Goal: Information Seeking & Learning: Compare options

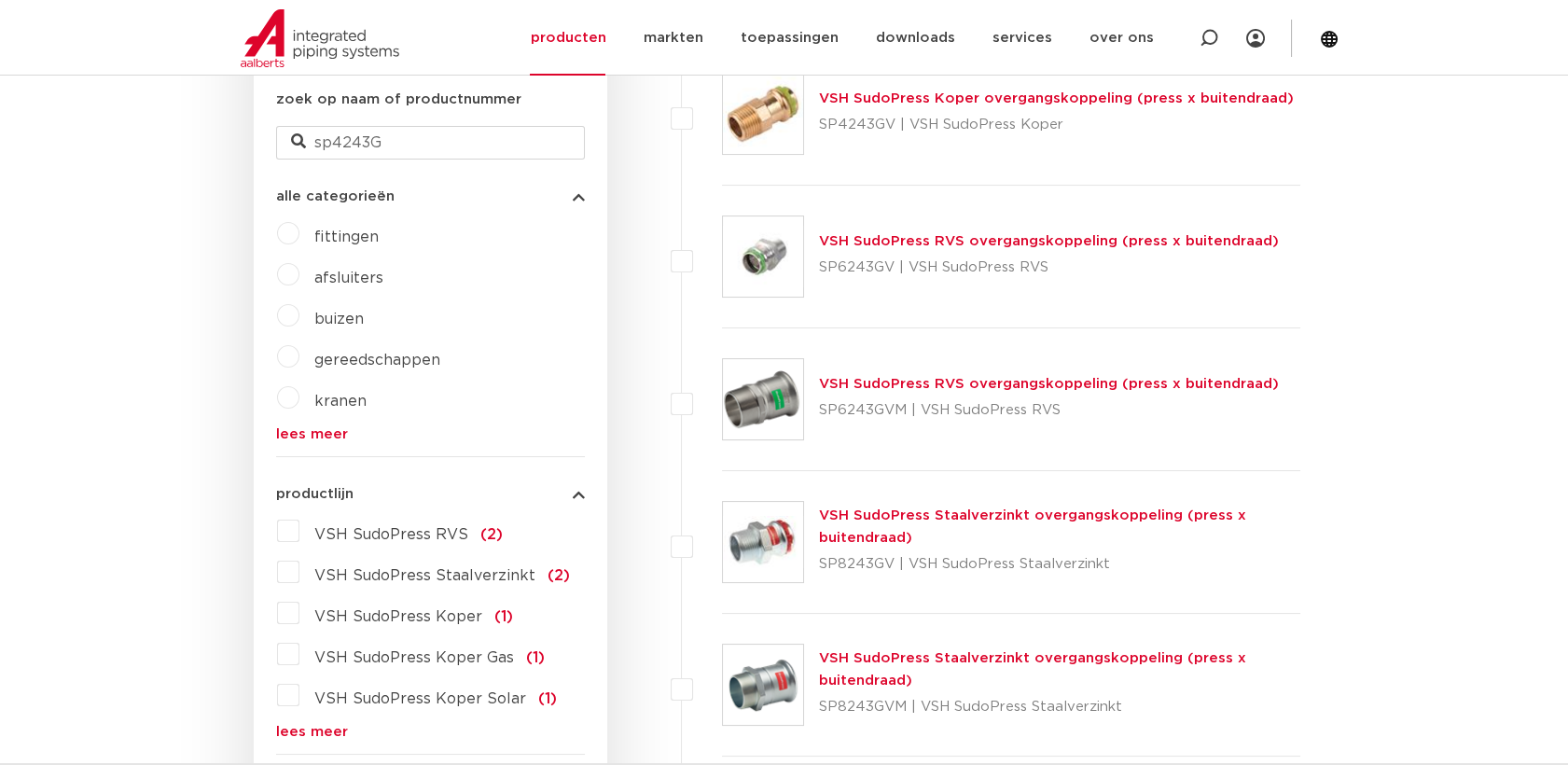
scroll to position [724, 0]
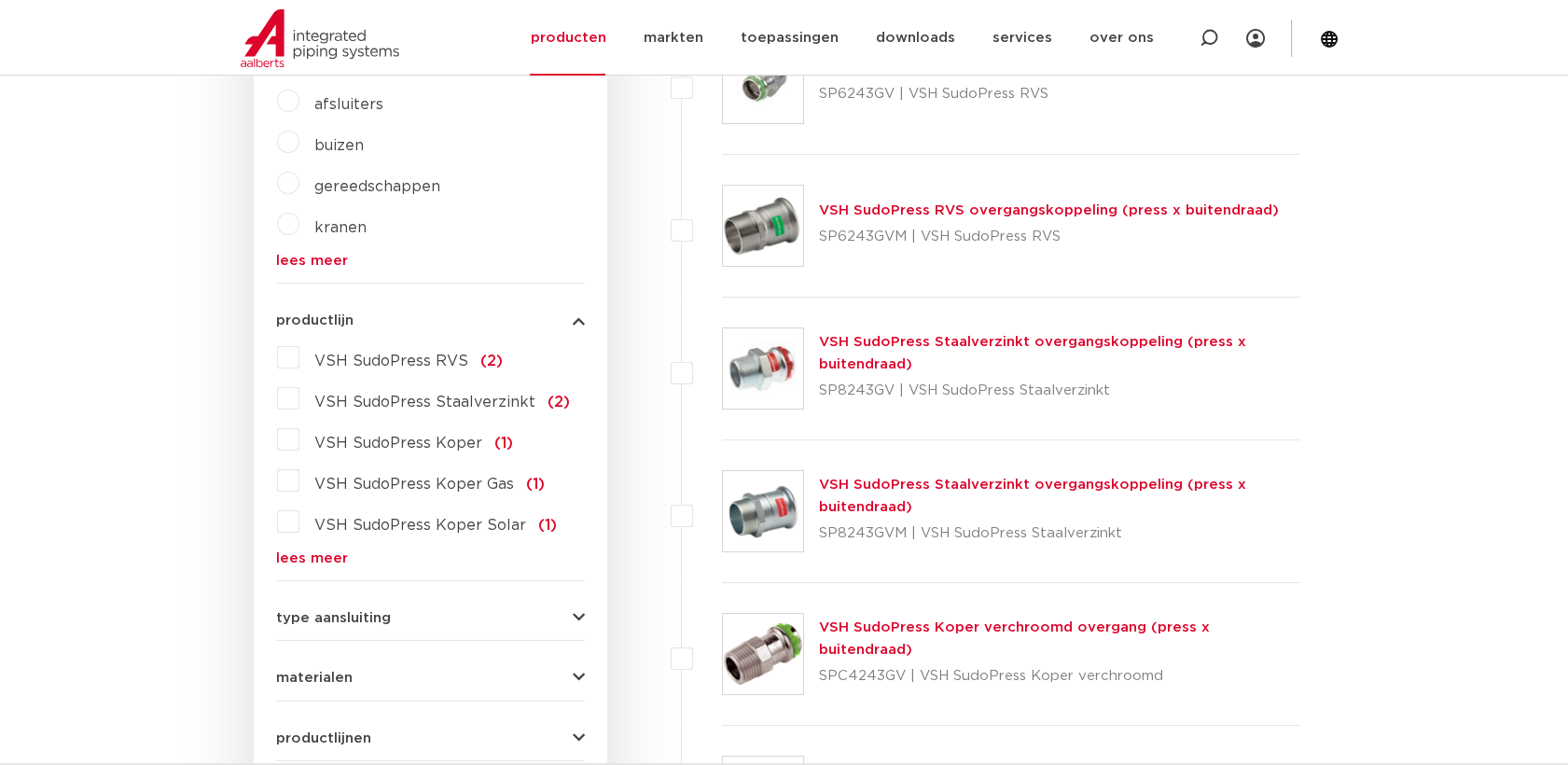
click at [402, 449] on span "VSH SudoPress Koper" at bounding box center [398, 443] width 168 height 15
click at [0, 0] on input "VSH SudoPress Koper (1)" at bounding box center [0, 0] width 0 height 0
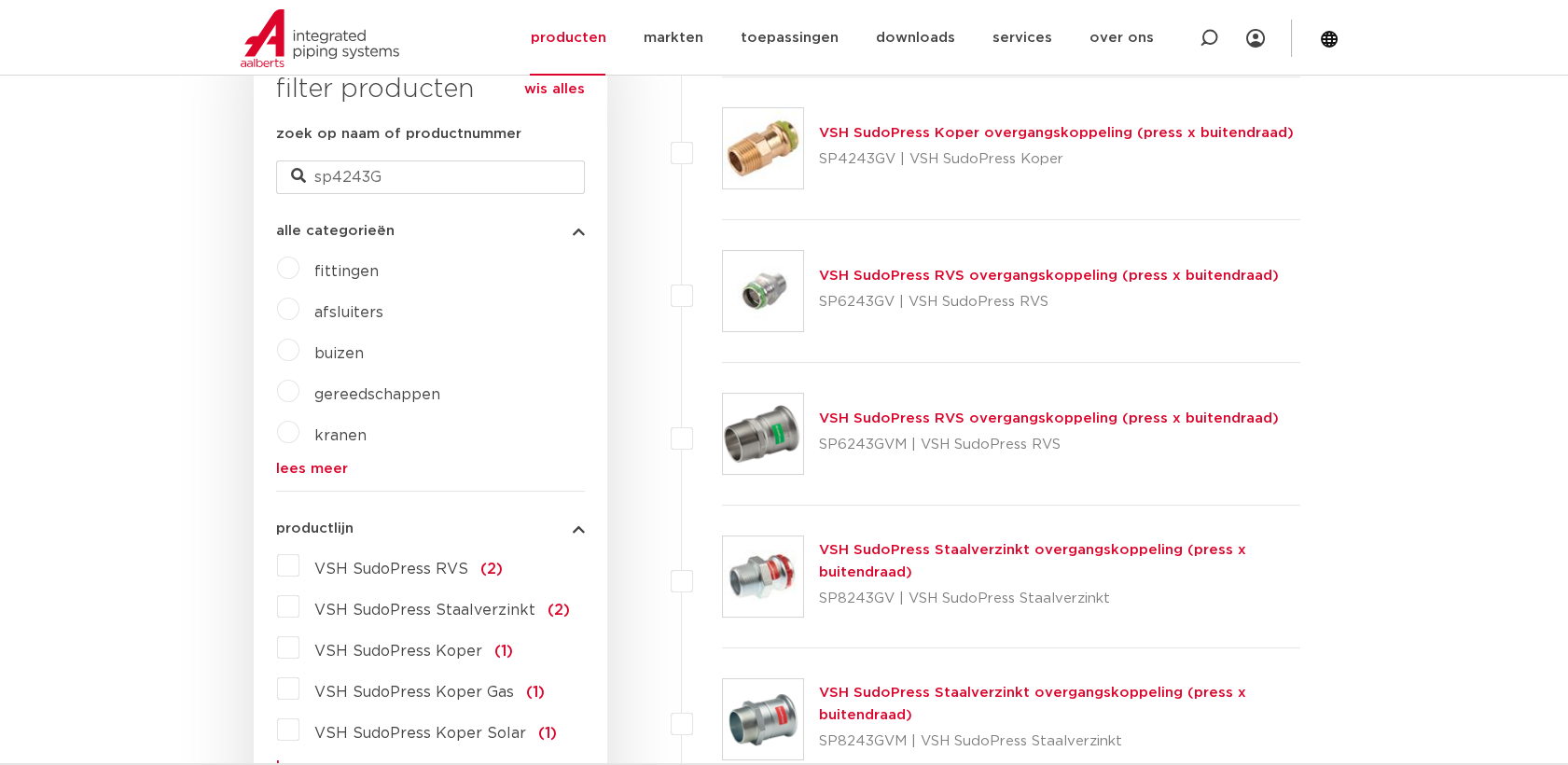
scroll to position [413, 0]
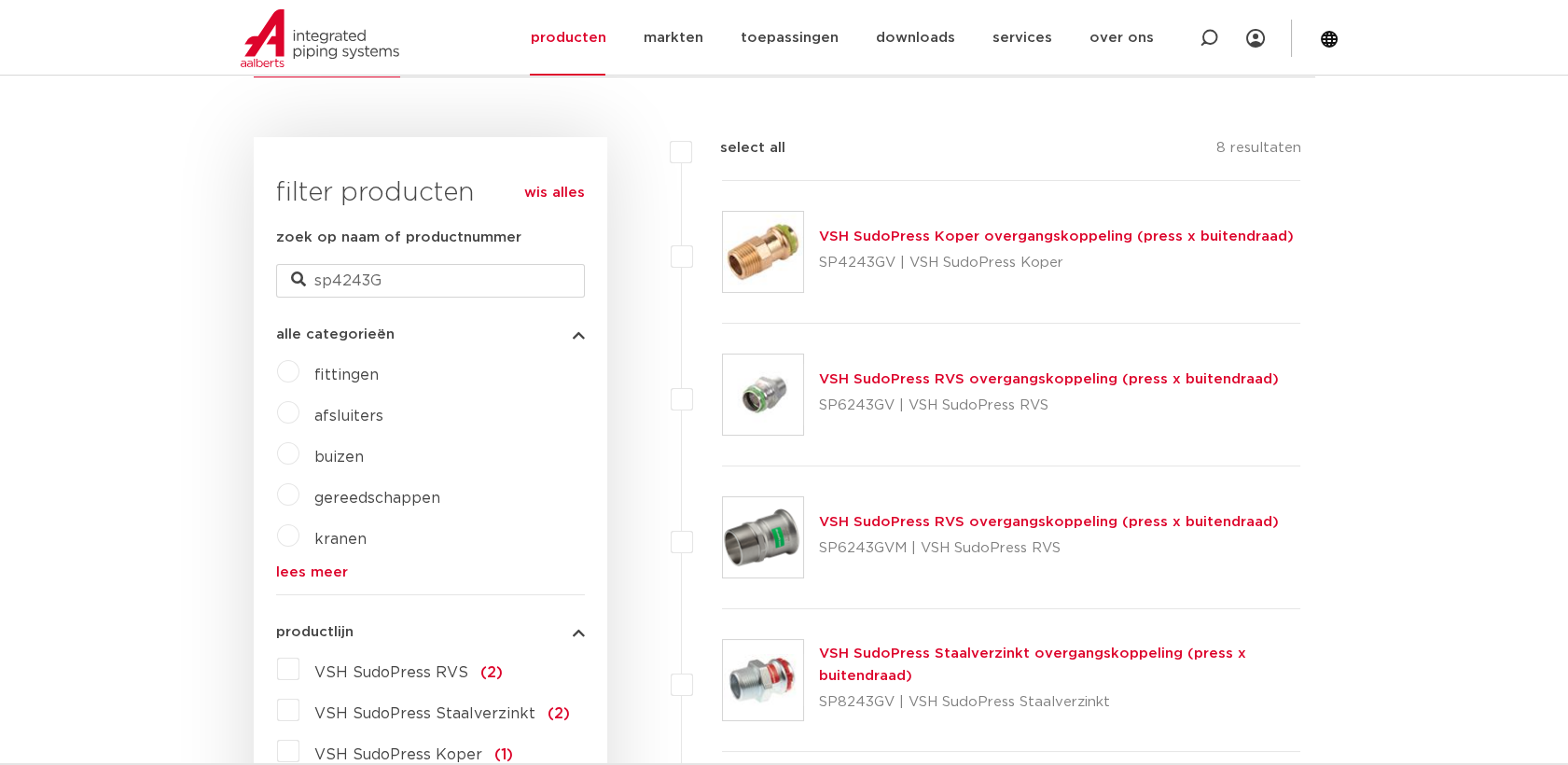
click at [769, 256] on img at bounding box center [763, 251] width 80 height 80
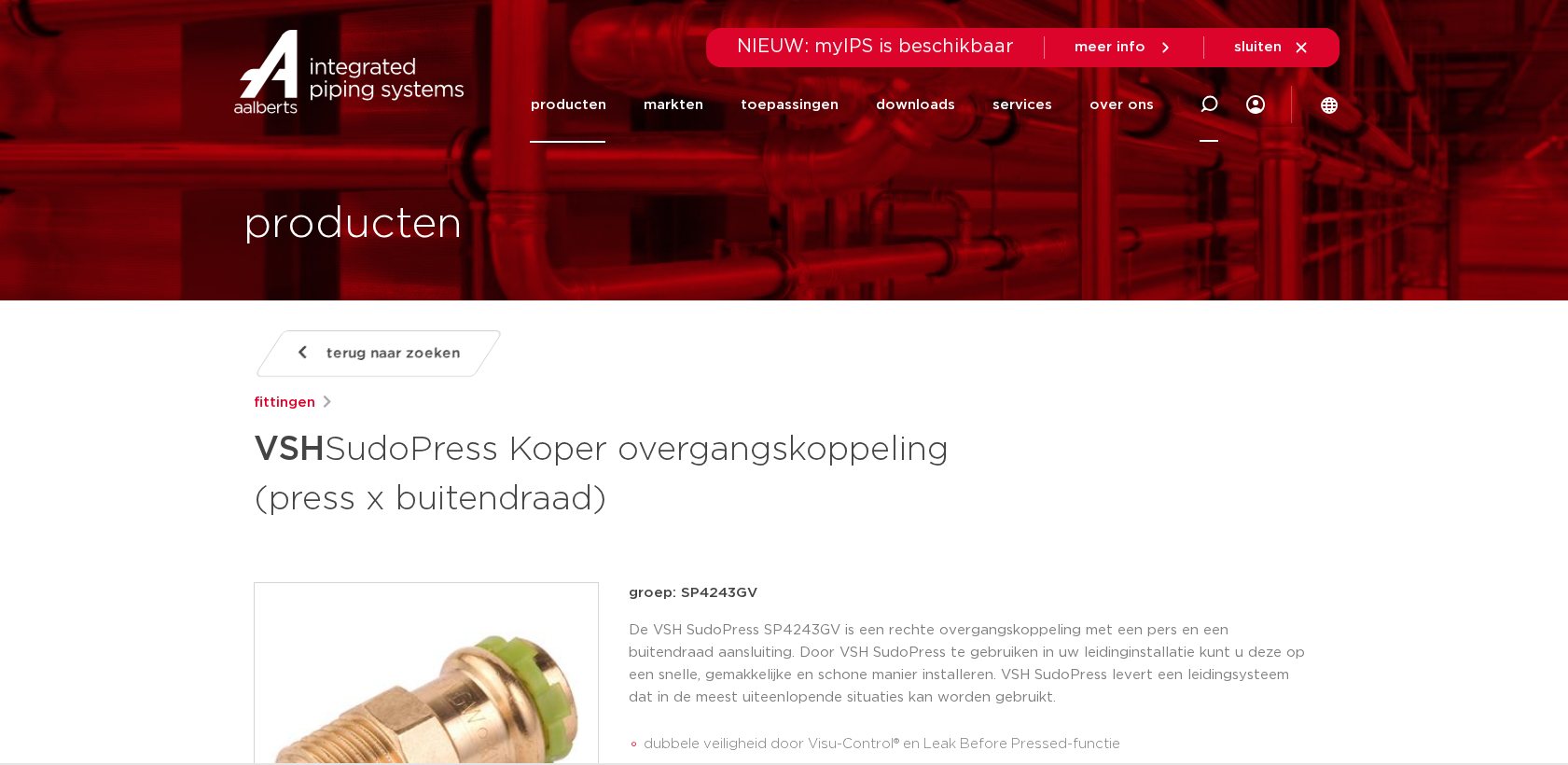
click at [1222, 106] on div at bounding box center [1209, 104] width 75 height 76
type input "rechtekoppeling"
click button "Zoeken" at bounding box center [0, 0] width 0 height 0
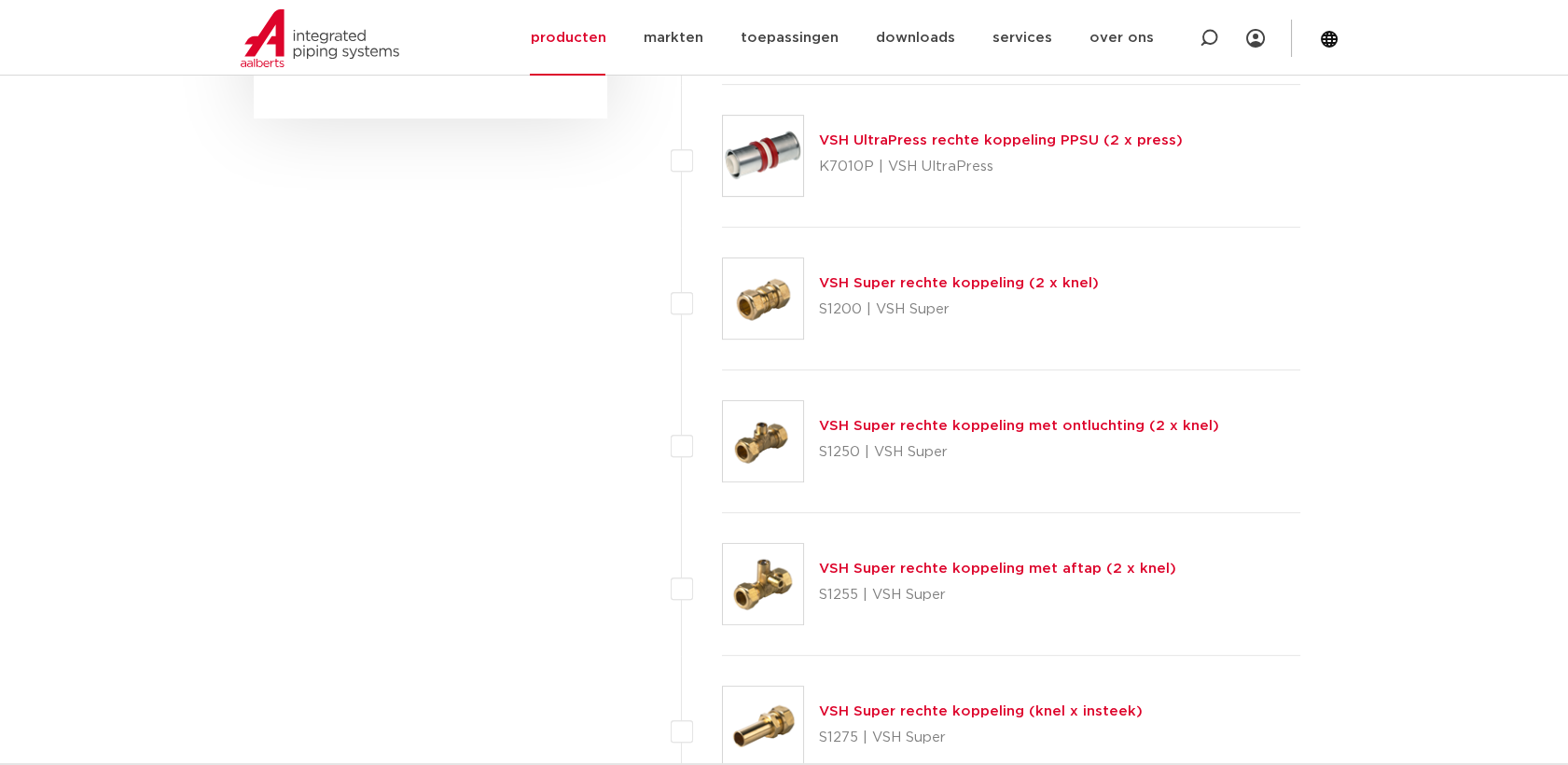
scroll to position [1657, 0]
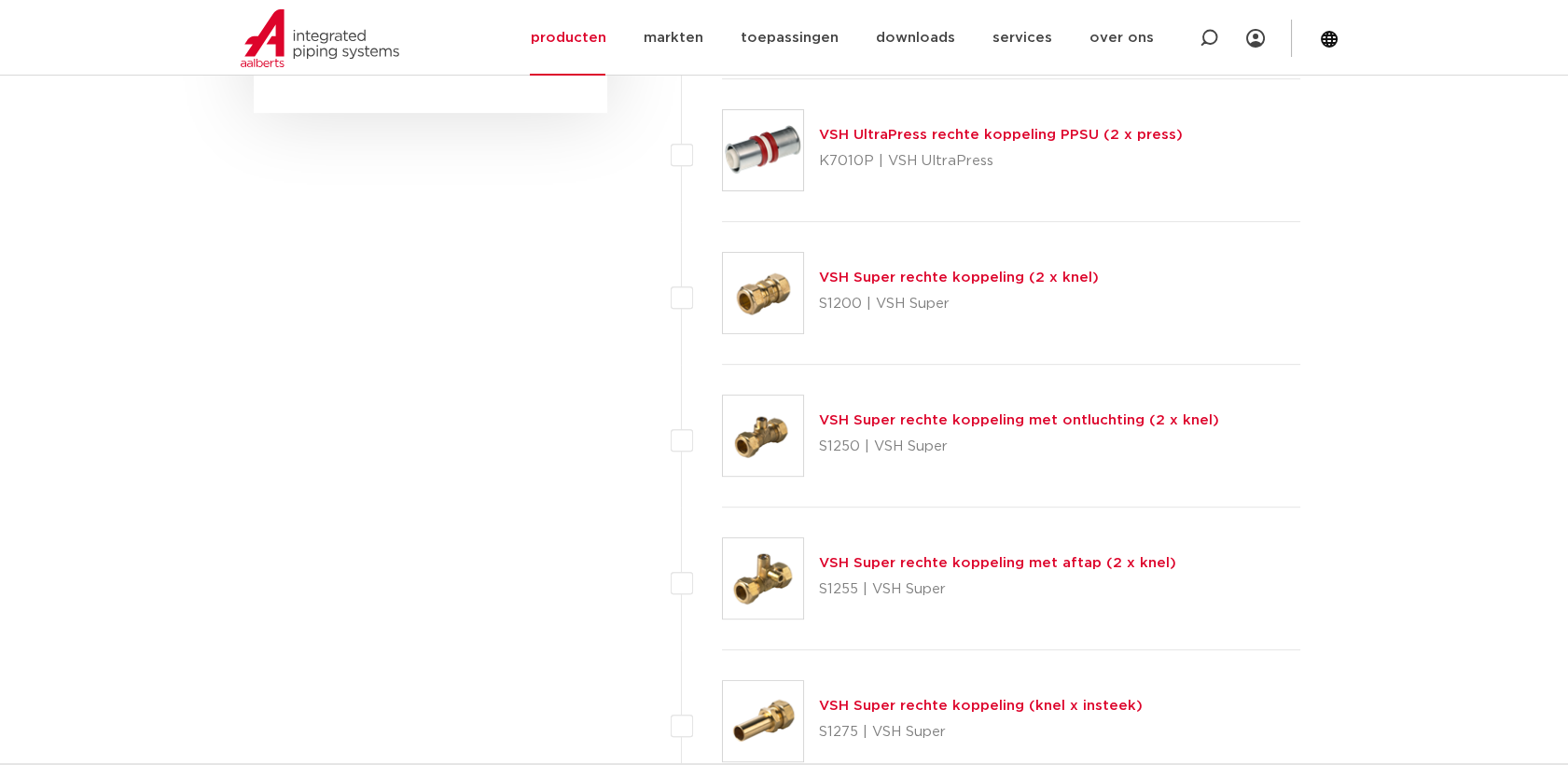
click at [784, 297] on img at bounding box center [763, 293] width 80 height 80
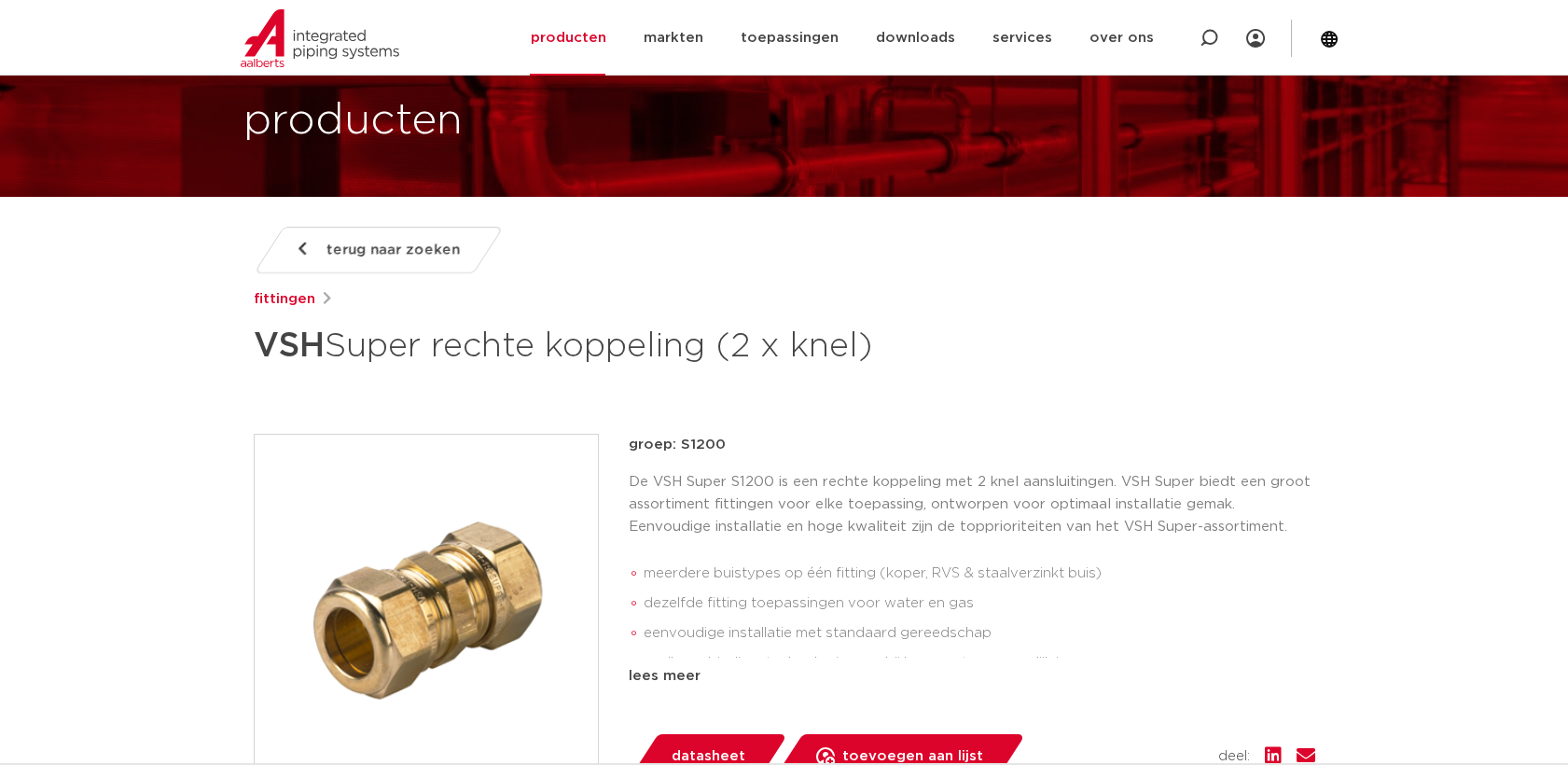
scroll to position [208, 0]
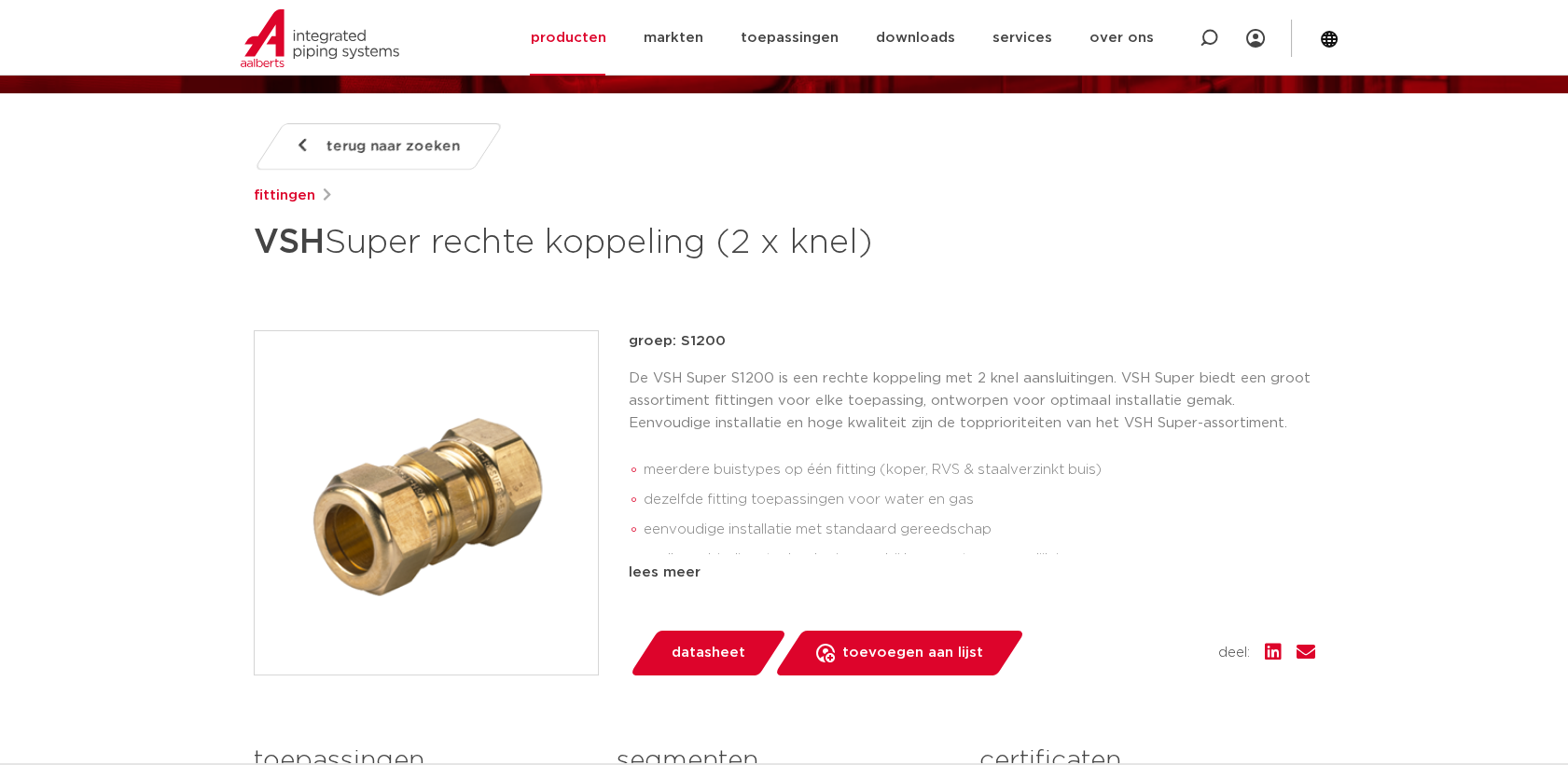
click at [328, 145] on span "terug naar zoeken" at bounding box center [392, 146] width 133 height 30
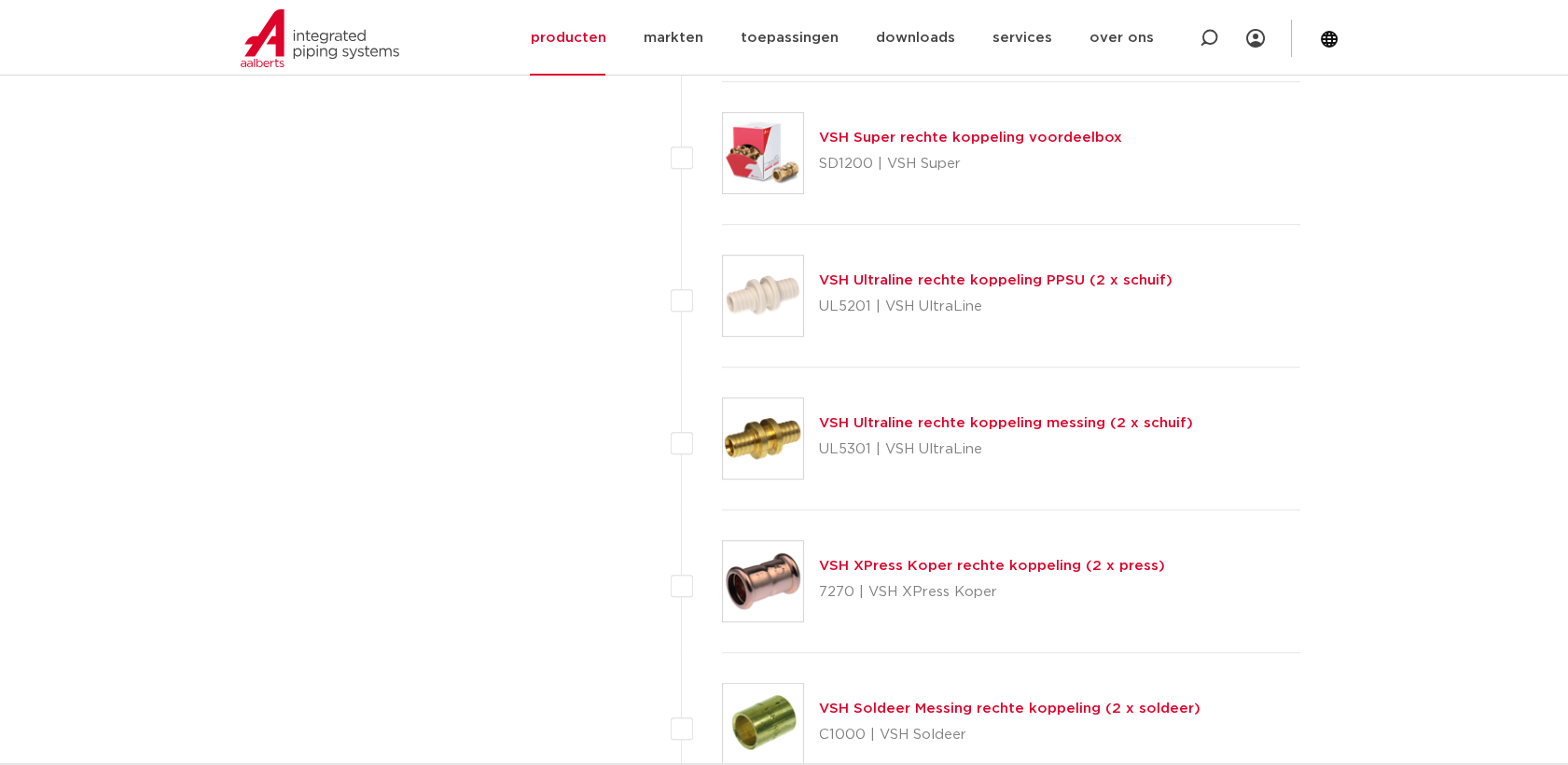
scroll to position [2382, 0]
